Goal: Transaction & Acquisition: Purchase product/service

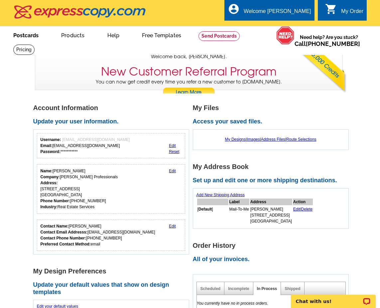
click at [31, 35] on link "Postcards" at bounding box center [26, 35] width 47 height 16
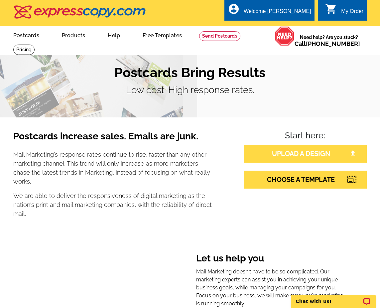
click at [267, 154] on link "UPLOAD A DESIGN" at bounding box center [305, 154] width 123 height 18
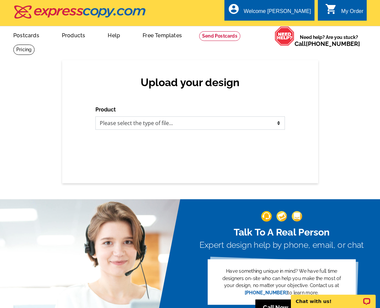
click at [188, 126] on select "Please select the type of file... Postcards Business Cards Letters and flyers G…" at bounding box center [190, 122] width 190 height 13
select select "1"
click at [95, 116] on select "Please select the type of file... Postcards Business Cards Letters and flyers G…" at bounding box center [190, 122] width 190 height 13
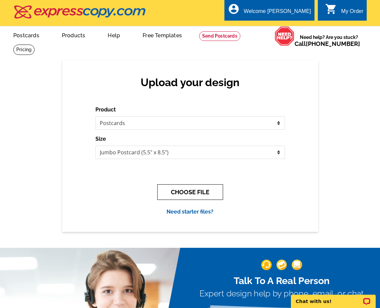
click at [175, 192] on button "CHOOSE FILE" at bounding box center [190, 192] width 66 height 16
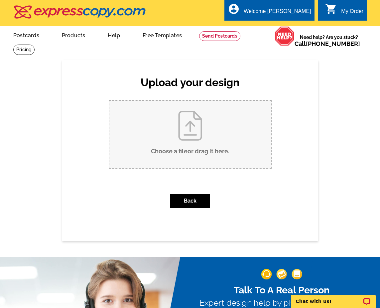
click at [198, 135] on input "Choose a file or drag it here ." at bounding box center [190, 134] width 162 height 67
type input "C:\fakepath\Postcard Just Sold (15).pdf"
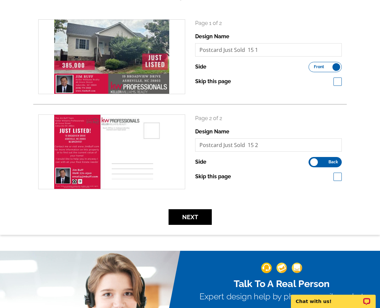
scroll to position [139, 0]
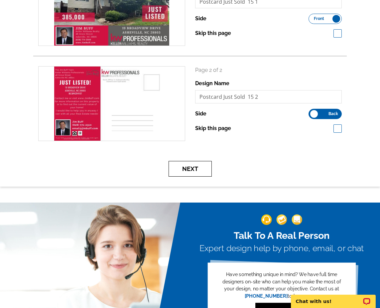
click at [196, 173] on button "Next" at bounding box center [190, 169] width 43 height 16
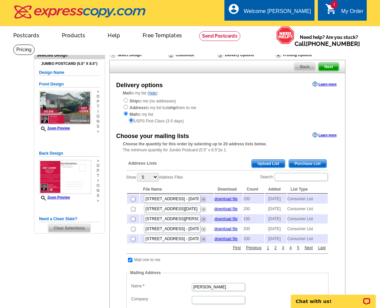
click at [131, 120] on input "radio" at bounding box center [131, 120] width 4 height 4
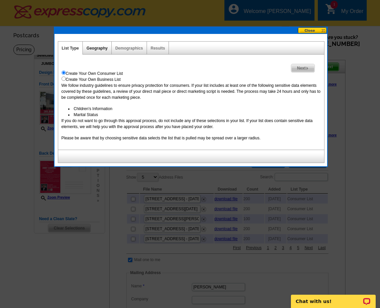
click at [101, 48] on link "Geography" at bounding box center [97, 48] width 21 height 5
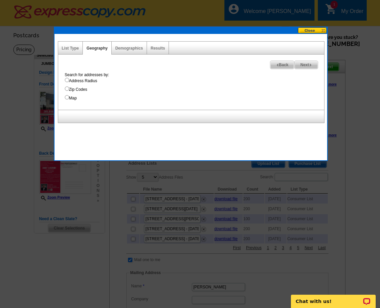
click at [68, 81] on input "Address Radius" at bounding box center [67, 80] width 4 height 4
radio input "true"
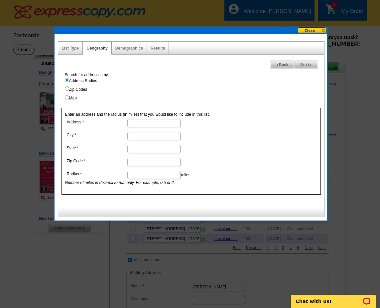
click at [142, 123] on input "Address" at bounding box center [153, 123] width 53 height 8
type input "19 Broadview Drive"
type input "s"
type input "Asheville"
type input "NC"
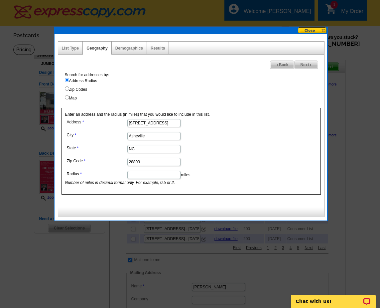
type input "28803"
click at [157, 174] on input "Radius" at bounding box center [153, 175] width 53 height 8
type input ".5"
click at [307, 65] on span "Next" at bounding box center [306, 65] width 23 height 8
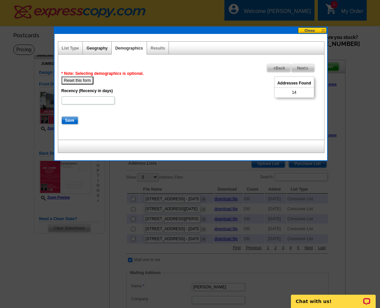
click at [94, 49] on link "Geography" at bounding box center [97, 48] width 21 height 5
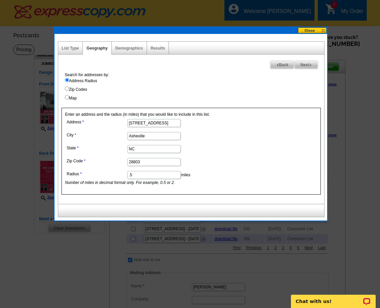
drag, startPoint x: 135, startPoint y: 175, endPoint x: 129, endPoint y: 175, distance: 6.0
click at [129, 175] on input ".5" at bounding box center [153, 175] width 53 height 8
type input ".75"
click at [72, 51] on div "List Type" at bounding box center [70, 48] width 25 height 13
click at [308, 64] on span "Next" at bounding box center [306, 65] width 23 height 8
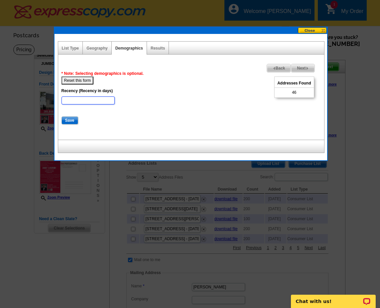
click at [89, 101] on input "Recency (Recency in days)" at bounding box center [88, 100] width 53 height 8
click at [80, 78] on button "Reset this form" at bounding box center [78, 81] width 32 height 8
click at [80, 80] on button "Reset this form" at bounding box center [78, 81] width 32 height 8
click at [85, 103] on input "Recency (Recency in days)" at bounding box center [88, 100] width 53 height 8
type input "180"
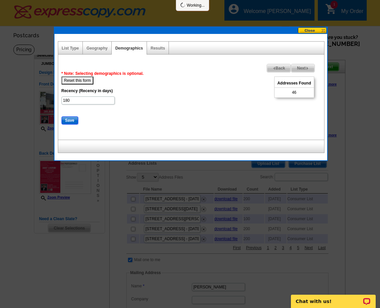
click at [70, 121] on input "Save" at bounding box center [70, 120] width 17 height 8
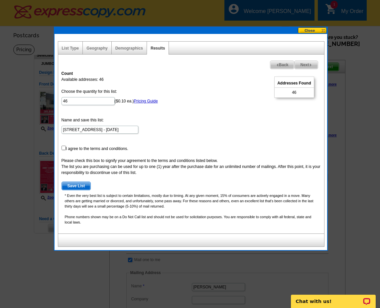
click at [308, 33] on button at bounding box center [312, 30] width 29 height 6
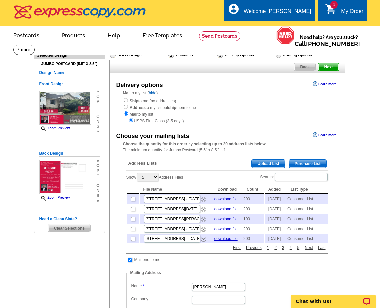
click at [307, 165] on span "Purchase List" at bounding box center [308, 164] width 38 height 8
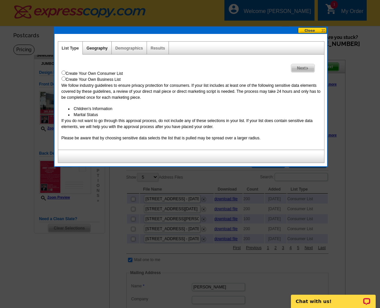
click at [100, 46] on link "Geography" at bounding box center [97, 48] width 21 height 5
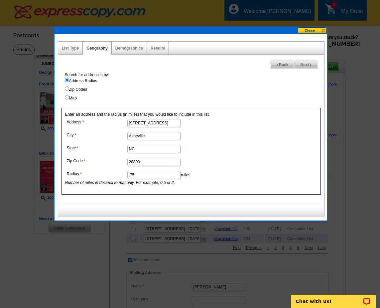
click at [127, 51] on div "Demographics" at bounding box center [129, 48] width 35 height 13
click at [128, 48] on link "Demographics" at bounding box center [129, 48] width 28 height 5
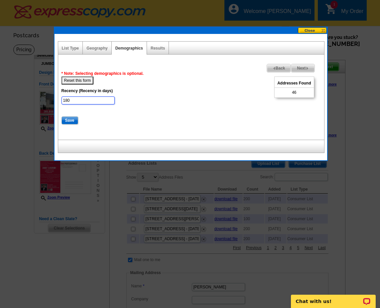
drag, startPoint x: 78, startPoint y: 101, endPoint x: 61, endPoint y: 96, distance: 17.6
click at [61, 96] on div "Next Addresses Found 46 Back * Note: Selecting demographics is optional. Reset …" at bounding box center [191, 103] width 266 height 72
click at [81, 79] on button "Reset this form" at bounding box center [78, 81] width 32 height 8
click at [159, 50] on link "Results" at bounding box center [158, 48] width 14 height 5
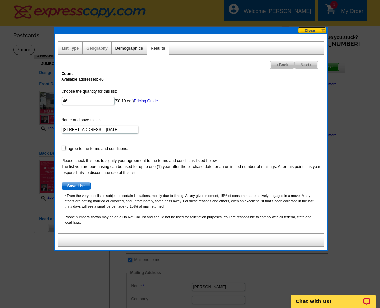
click at [122, 47] on link "Demographics" at bounding box center [129, 48] width 28 height 5
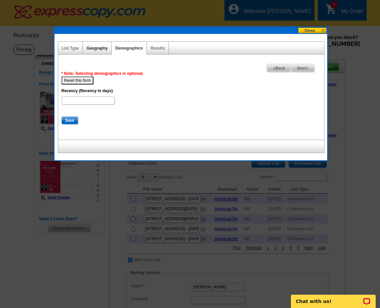
click at [102, 46] on link "Geography" at bounding box center [97, 48] width 21 height 5
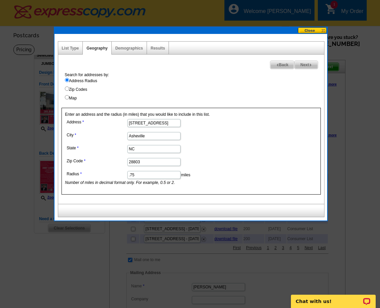
click at [152, 173] on input ".75" at bounding box center [153, 175] width 53 height 8
drag, startPoint x: 150, startPoint y: 174, endPoint x: 113, endPoint y: 169, distance: 37.4
click at [113, 169] on dl "Address 19 Broadview Drive City Asheville State NC Zip Code 28803 Radius .75 mi…" at bounding box center [153, 151] width 177 height 68
type input "1"
click at [304, 65] on span "Next" at bounding box center [306, 65] width 23 height 8
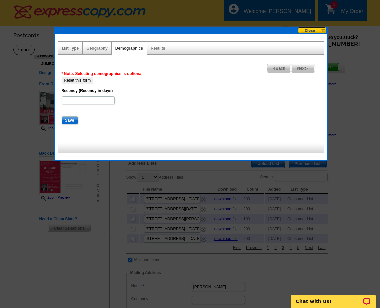
click at [304, 65] on span "Next" at bounding box center [302, 68] width 23 height 8
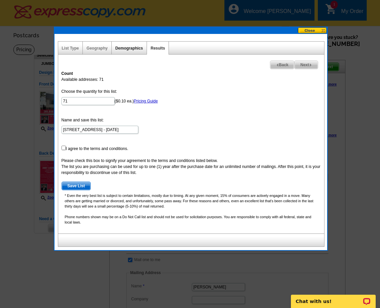
click at [132, 47] on link "Demographics" at bounding box center [129, 48] width 28 height 5
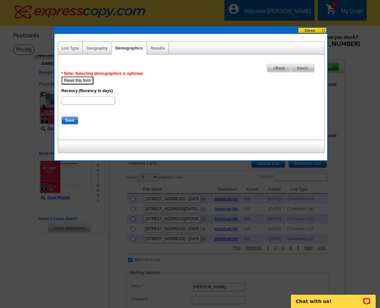
click at [100, 45] on div "Geography" at bounding box center [97, 48] width 29 height 13
click at [311, 32] on button at bounding box center [312, 30] width 29 height 6
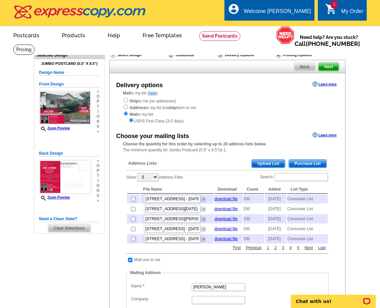
click at [305, 164] on span "Purchase List" at bounding box center [308, 164] width 38 height 8
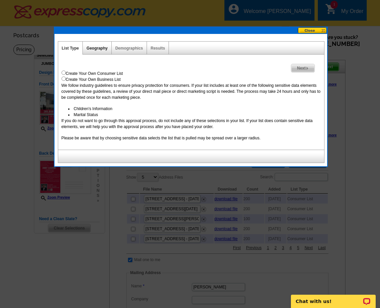
click at [94, 50] on link "Geography" at bounding box center [97, 48] width 21 height 5
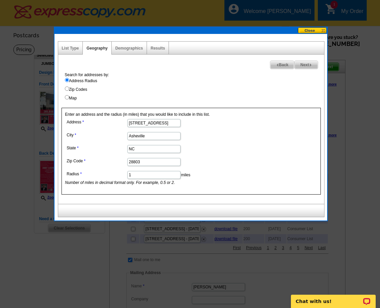
drag, startPoint x: 141, startPoint y: 176, endPoint x: 125, endPoint y: 174, distance: 15.4
click at [125, 174] on dl "Address 19 Broadview Drive City Asheville State NC Zip Code 28803 Radius 1 mile…" at bounding box center [153, 151] width 177 height 68
click at [69, 98] on input "Map" at bounding box center [67, 97] width 4 height 4
radio input "true"
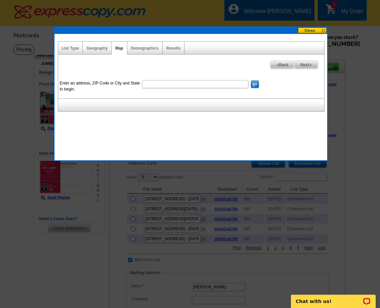
click at [162, 86] on input "Enter an address, ZIP Code or City and State to begin." at bounding box center [195, 84] width 106 height 8
type input "28803"
click at [251, 80] on input "go" at bounding box center [255, 84] width 8 height 8
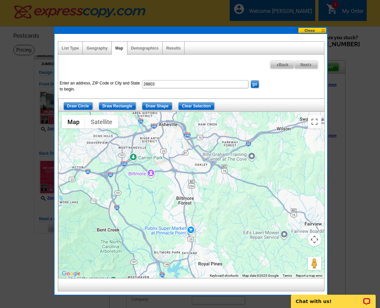
click at [254, 84] on input "go" at bounding box center [255, 84] width 8 height 8
drag, startPoint x: 162, startPoint y: 85, endPoint x: 135, endPoint y: 80, distance: 28.0
click at [135, 79] on dl "Enter an address, ZIP Code or City and State to begin. 28803 go" at bounding box center [186, 79] width 256 height 0
type input "2"
type input "19 Broadview Drive, Asheville NC 28803"
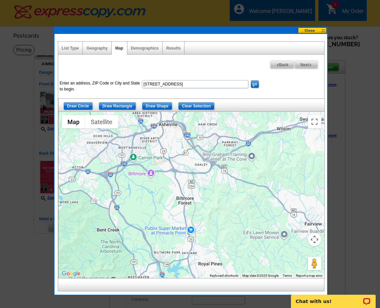
click at [251, 80] on input "go" at bounding box center [255, 84] width 8 height 8
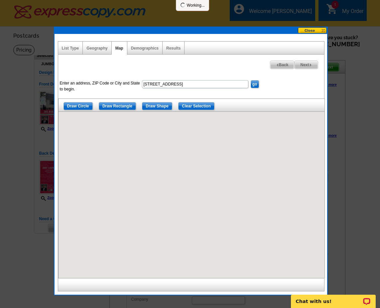
click at [257, 83] on input "go" at bounding box center [255, 84] width 8 height 8
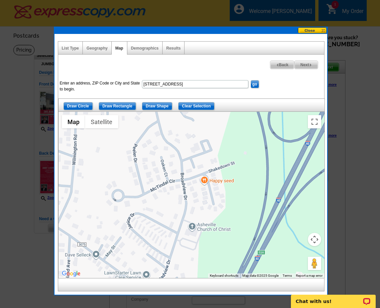
click at [316, 241] on button "Map camera controls" at bounding box center [314, 239] width 13 height 13
click at [300, 253] on button "Zoom out" at bounding box center [297, 256] width 13 height 13
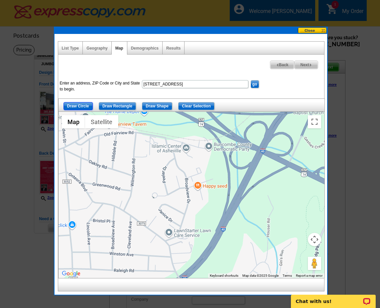
click at [76, 107] on input "Draw Circle" at bounding box center [78, 106] width 29 height 8
click at [188, 188] on div at bounding box center [192, 195] width 266 height 166
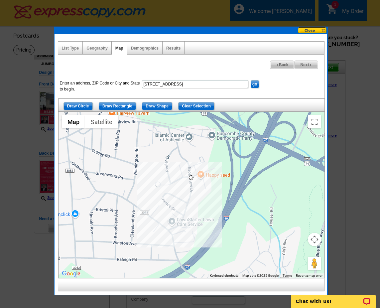
drag, startPoint x: 188, startPoint y: 189, endPoint x: 191, endPoint y: 177, distance: 11.9
click at [191, 177] on div at bounding box center [192, 195] width 266 height 166
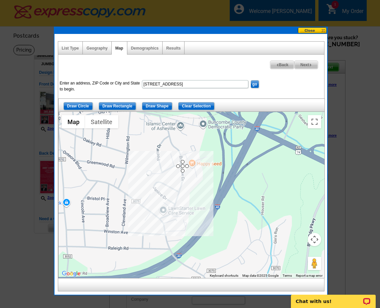
drag, startPoint x: 189, startPoint y: 175, endPoint x: 180, endPoint y: 164, distance: 13.8
click at [180, 164] on div at bounding box center [192, 195] width 266 height 166
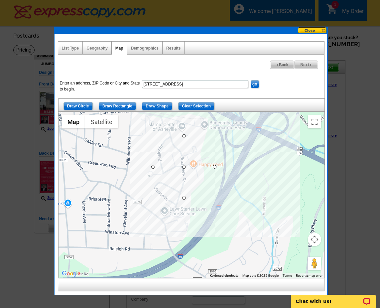
click at [181, 197] on div at bounding box center [192, 195] width 266 height 166
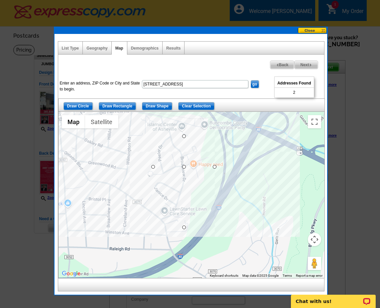
drag, startPoint x: 186, startPoint y: 199, endPoint x: 174, endPoint y: 230, distance: 32.6
click at [143, 48] on link "Demographics" at bounding box center [145, 48] width 28 height 5
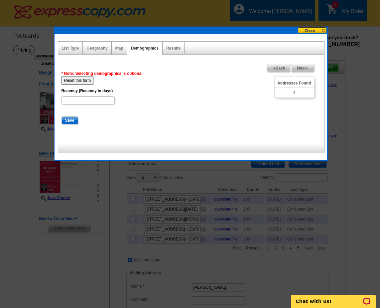
click at [91, 81] on button "Reset this form" at bounding box center [78, 81] width 32 height 8
click at [173, 52] on div "Results" at bounding box center [174, 48] width 22 height 13
click at [309, 30] on button at bounding box center [312, 30] width 29 height 6
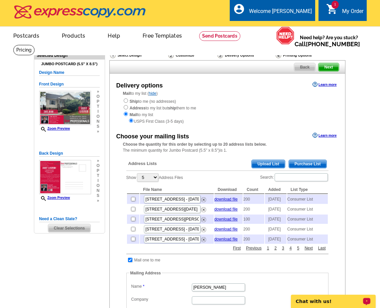
click at [327, 301] on p "Chat with us!" at bounding box center [329, 301] width 66 height 5
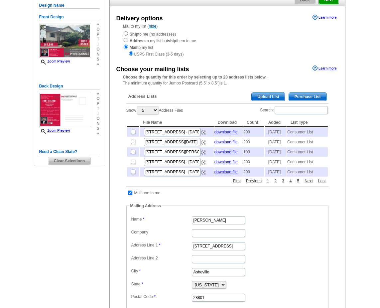
scroll to position [82, 0]
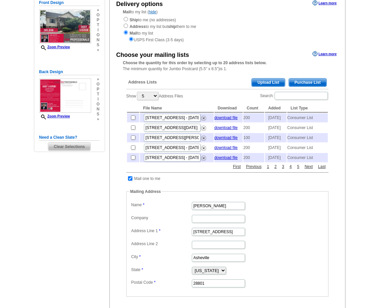
click at [299, 83] on span "Purchase List" at bounding box center [308, 83] width 38 height 8
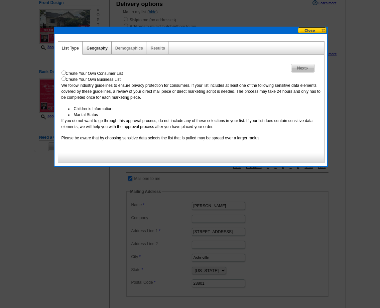
click at [104, 49] on link "Geography" at bounding box center [97, 48] width 21 height 5
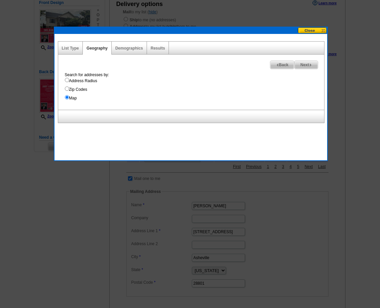
click at [68, 81] on input "Address Radius" at bounding box center [67, 80] width 4 height 4
radio input "true"
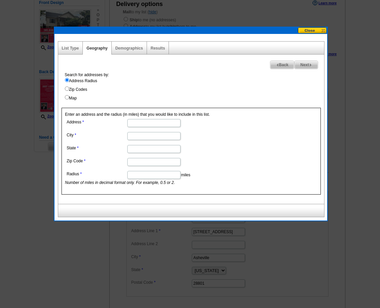
click at [144, 124] on input "Address" at bounding box center [153, 123] width 53 height 8
type input "19 Broadview Drive"
type input "Asheville"
type input "NC"
type input "28803"
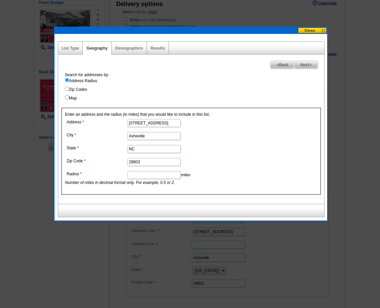
click at [148, 174] on input "Radius" at bounding box center [153, 175] width 53 height 8
type input ".5"
click at [308, 66] on span "Next" at bounding box center [306, 65] width 23 height 8
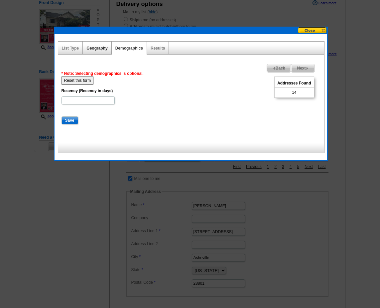
click at [93, 48] on link "Geography" at bounding box center [97, 48] width 21 height 5
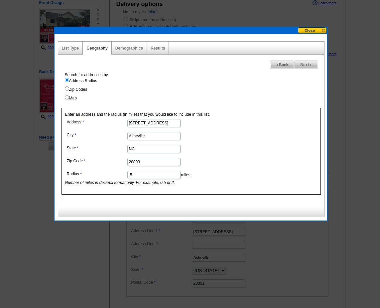
click at [134, 51] on div "Demographics" at bounding box center [129, 48] width 35 height 13
click at [313, 31] on button at bounding box center [312, 30] width 29 height 6
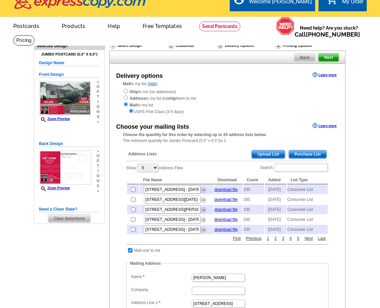
scroll to position [12, 0]
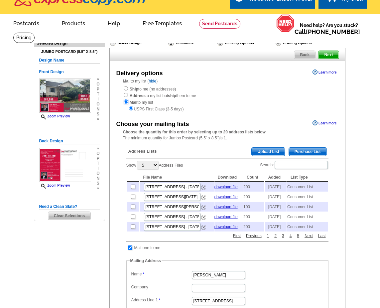
click at [126, 101] on input "radio" at bounding box center [126, 101] width 4 height 4
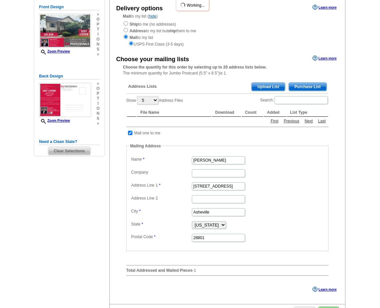
scroll to position [90, 0]
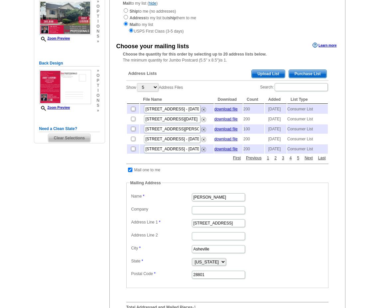
click at [307, 74] on span "Purchase List" at bounding box center [308, 74] width 38 height 8
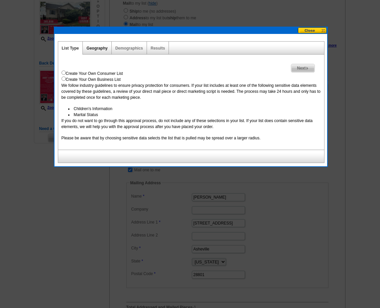
click at [101, 46] on link "Geography" at bounding box center [97, 48] width 21 height 5
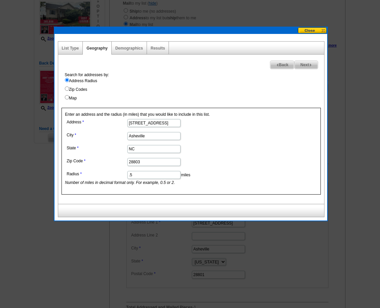
click at [303, 65] on span "Next" at bounding box center [306, 65] width 23 height 8
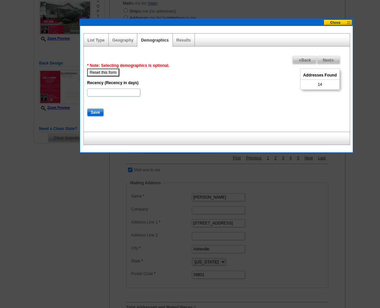
drag, startPoint x: 309, startPoint y: 28, endPoint x: 335, endPoint y: 20, distance: 27.2
click at [335, 20] on button at bounding box center [338, 22] width 29 height 6
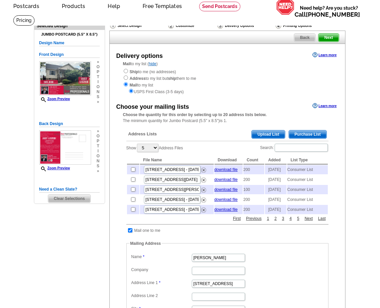
scroll to position [0, 0]
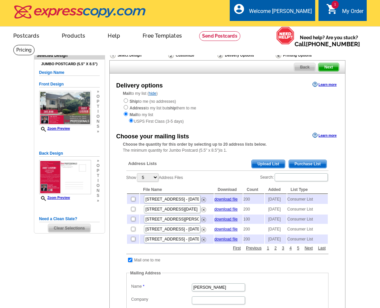
click at [301, 64] on span "Back" at bounding box center [304, 67] width 21 height 8
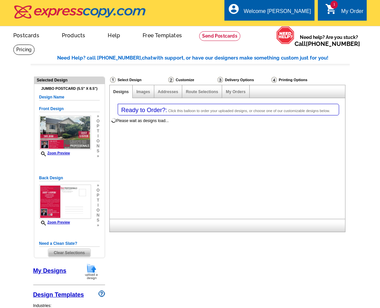
select select "1"
select select "2"
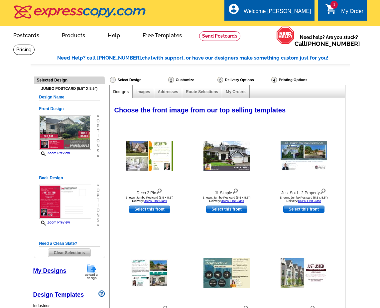
select select "785"
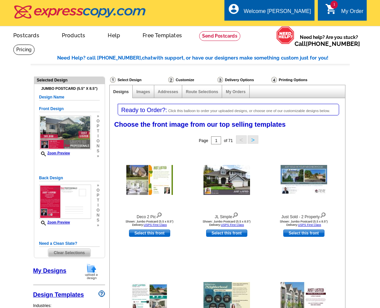
click at [69, 96] on h5 "Design Name" at bounding box center [69, 97] width 61 height 6
click at [64, 97] on h5 "Design Name" at bounding box center [69, 97] width 61 height 6
drag, startPoint x: 64, startPoint y: 97, endPoint x: 42, endPoint y: 94, distance: 21.9
click at [42, 94] on h5 "Design Name" at bounding box center [69, 97] width 61 height 6
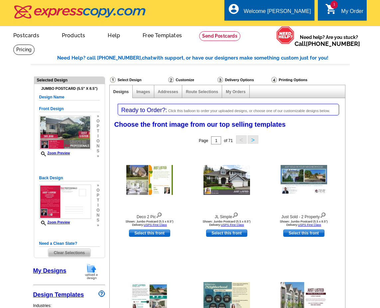
click at [50, 95] on h5 "Design Name" at bounding box center [69, 97] width 61 height 6
drag, startPoint x: 67, startPoint y: 96, endPoint x: 49, endPoint y: 96, distance: 17.3
click at [49, 96] on h5 "Design Name" at bounding box center [69, 97] width 61 height 6
click at [286, 14] on div "Welcome [PERSON_NAME]" at bounding box center [277, 12] width 67 height 9
click at [296, 36] on link "Logout" at bounding box center [300, 38] width 17 height 6
